Goal: Information Seeking & Learning: Find specific fact

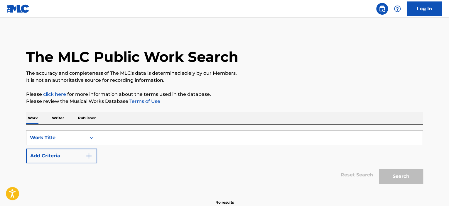
click at [209, 139] on input "Search Form" at bounding box center [259, 138] width 325 height 14
paste input "T9202758950"
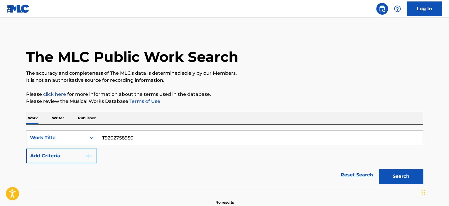
type input "T9202758950"
click at [379, 172] on button "Search" at bounding box center [400, 176] width 44 height 15
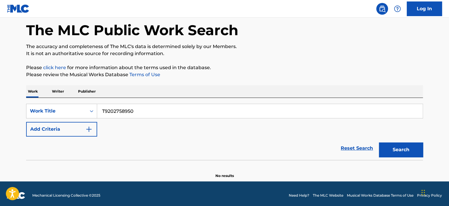
scroll to position [30, 0]
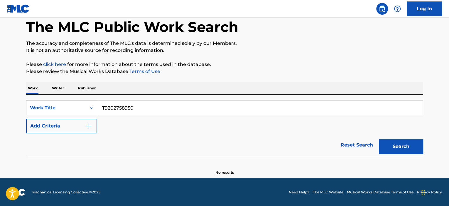
drag, startPoint x: 74, startPoint y: 108, endPoint x: 71, endPoint y: 114, distance: 6.7
click at [74, 108] on div "Work Title" at bounding box center [56, 107] width 53 height 7
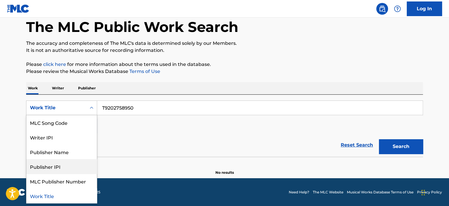
scroll to position [0, 0]
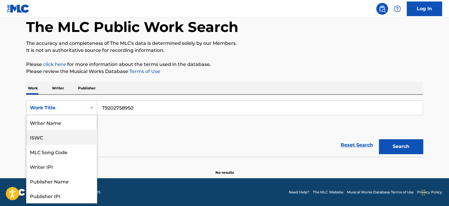
click at [61, 138] on div "ISWC" at bounding box center [61, 137] width 70 height 15
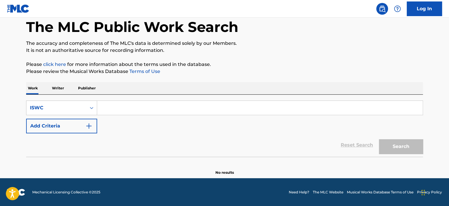
click at [216, 109] on input "Search Form" at bounding box center [259, 108] width 325 height 14
paste input "T9202758950"
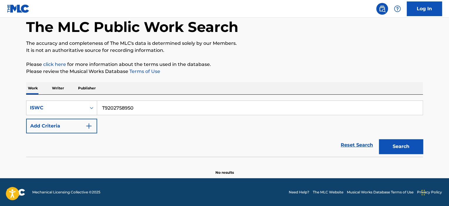
type input "T9202758950"
click at [391, 143] on button "Search" at bounding box center [400, 146] width 44 height 15
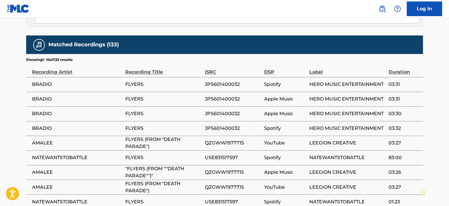
scroll to position [381, 0]
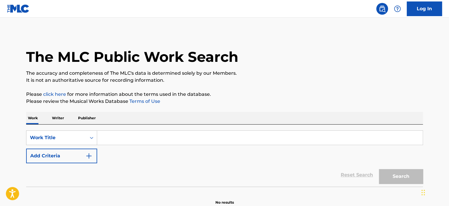
click at [113, 138] on input "Search Form" at bounding box center [259, 138] width 325 height 14
paste input "City Of Lights"
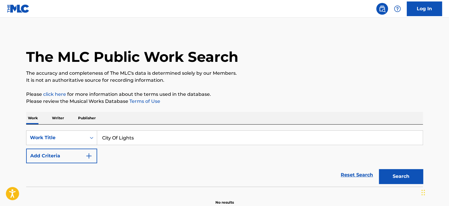
type input "City Of Lights"
click at [79, 153] on button "Add Criteria" at bounding box center [61, 156] width 71 height 15
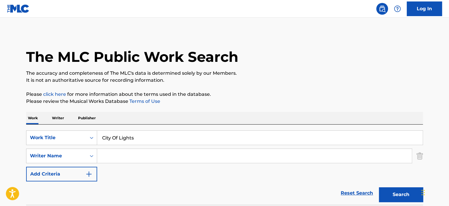
click at [120, 152] on input "Search Form" at bounding box center [254, 156] width 314 height 14
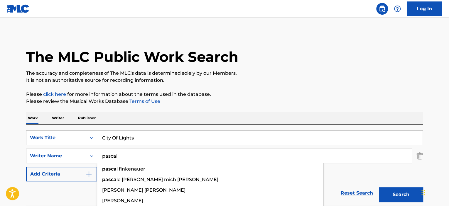
type input "pascal"
click at [378, 187] on button "Search" at bounding box center [400, 194] width 44 height 15
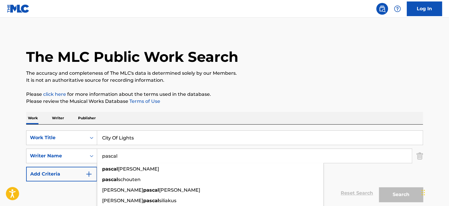
click at [378, 187] on button "Search" at bounding box center [400, 194] width 44 height 15
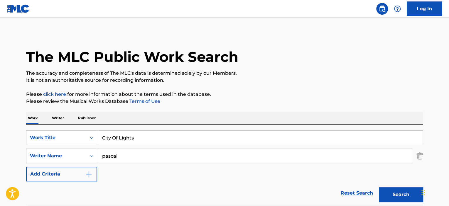
click at [378, 187] on button "Search" at bounding box center [400, 194] width 44 height 15
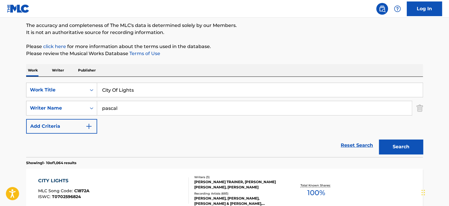
scroll to position [117, 0]
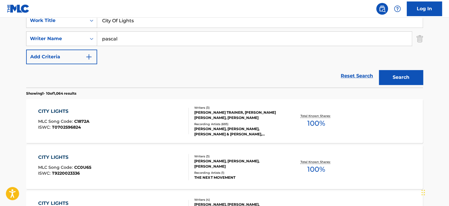
click at [145, 119] on div "CITY LIGHTS MLC Song Code : C1872A ISWC : T0702596824" at bounding box center [113, 121] width 151 height 26
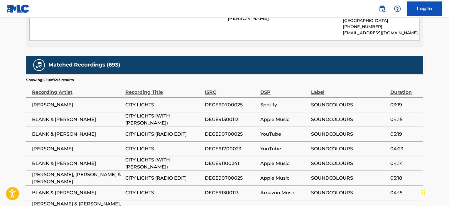
scroll to position [489, 0]
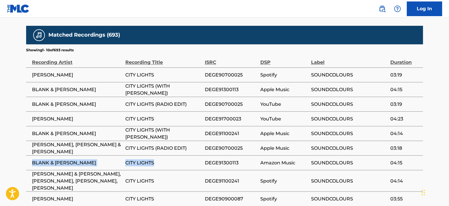
drag, startPoint x: 55, startPoint y: 148, endPoint x: 166, endPoint y: 148, distance: 110.5
click at [166, 155] on tr "BLANK & JONES CITY LIGHTS DEGE91300113 Amazon Music SOUNDCOLOURS 04:15" at bounding box center [224, 162] width 396 height 15
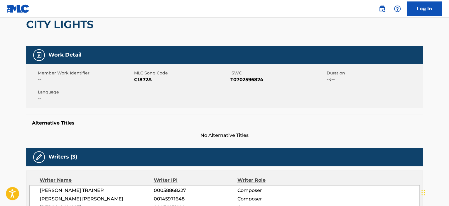
scroll to position [0, 0]
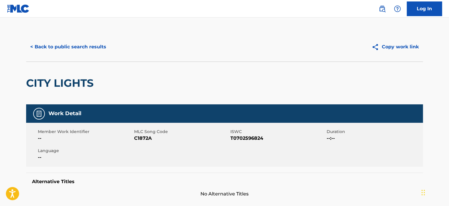
click at [237, 137] on span "T0702596824" at bounding box center [277, 138] width 95 height 7
copy span "T0702596824"
click at [56, 47] on button "< Back to public search results" at bounding box center [68, 47] width 84 height 15
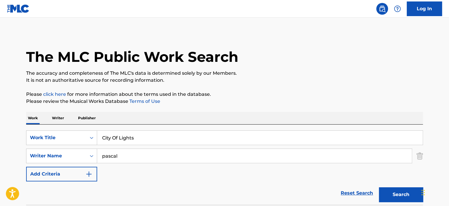
click at [52, 123] on p "Writer" at bounding box center [58, 118] width 16 height 12
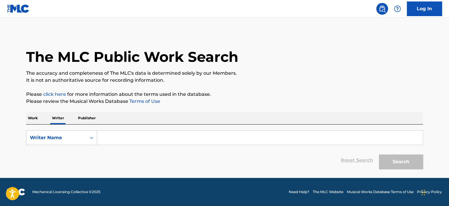
click at [40, 120] on div "Work Writer Publisher" at bounding box center [224, 118] width 396 height 12
click at [36, 122] on p "Work" at bounding box center [32, 118] width 13 height 12
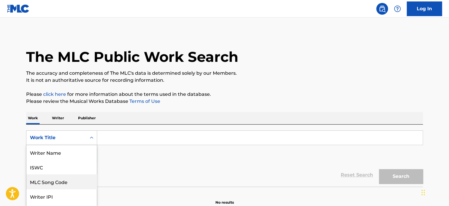
click at [54, 143] on div "8 results available. Use Up and Down to choose options, press Enter to select t…" at bounding box center [61, 137] width 71 height 15
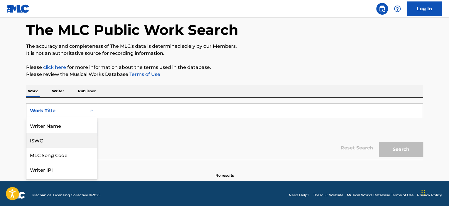
drag, startPoint x: 56, startPoint y: 142, endPoint x: 91, endPoint y: 124, distance: 39.7
click at [56, 142] on div "ISWC" at bounding box center [61, 140] width 70 height 15
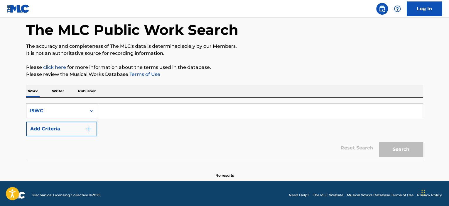
click at [117, 117] on input "Search Form" at bounding box center [259, 111] width 325 height 14
paste input "T9029176485"
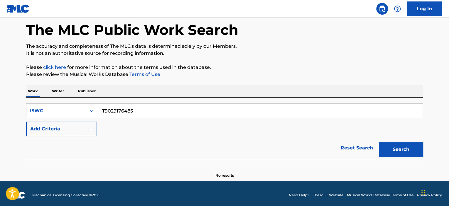
type input "T9029176485"
click at [378, 142] on button "Search" at bounding box center [400, 149] width 44 height 15
